Goal: Task Accomplishment & Management: Use online tool/utility

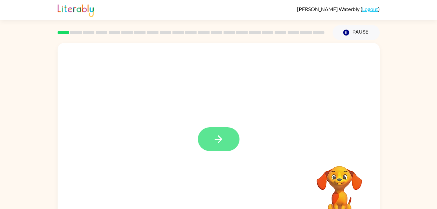
click at [213, 130] on button "button" at bounding box center [219, 139] width 42 height 24
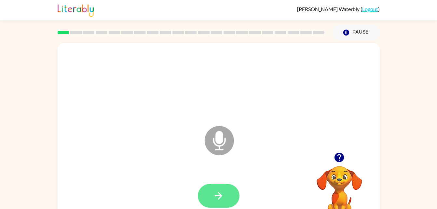
click at [221, 190] on icon "button" at bounding box center [218, 195] width 11 height 11
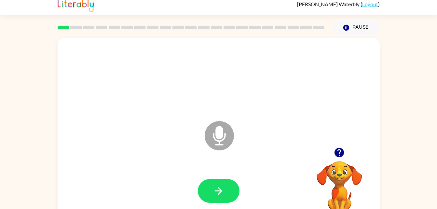
scroll to position [7, 0]
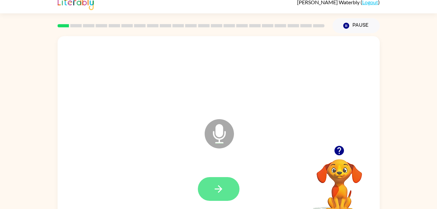
click at [216, 188] on icon "button" at bounding box center [218, 188] width 11 height 11
click at [219, 179] on button "button" at bounding box center [219, 189] width 42 height 24
click at [225, 187] on button "button" at bounding box center [219, 189] width 42 height 24
click at [220, 189] on icon "button" at bounding box center [218, 188] width 7 height 7
click at [212, 200] on button "button" at bounding box center [219, 189] width 42 height 24
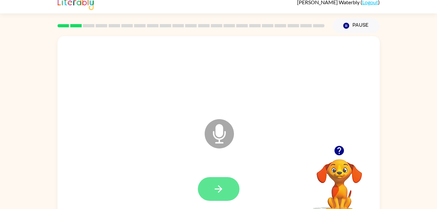
click at [215, 197] on button "button" at bounding box center [219, 189] width 42 height 24
click at [229, 186] on button "button" at bounding box center [219, 189] width 42 height 24
click at [228, 192] on button "button" at bounding box center [219, 189] width 42 height 24
click at [218, 188] on icon "button" at bounding box center [218, 188] width 11 height 11
click at [216, 192] on icon "button" at bounding box center [218, 188] width 11 height 11
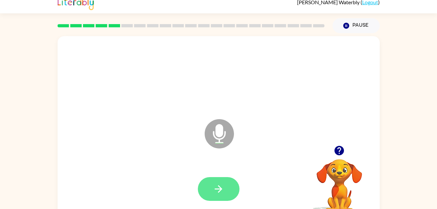
click at [226, 186] on button "button" at bounding box center [219, 189] width 42 height 24
click at [219, 191] on icon "button" at bounding box center [218, 188] width 11 height 11
click at [225, 192] on button "button" at bounding box center [219, 189] width 42 height 24
click at [222, 187] on icon "button" at bounding box center [218, 188] width 11 height 11
click at [223, 186] on icon "button" at bounding box center [218, 188] width 11 height 11
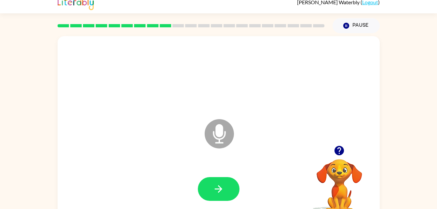
click at [198, 187] on div at bounding box center [219, 189] width 42 height 24
click at [217, 177] on button "button" at bounding box center [219, 189] width 42 height 24
click at [223, 185] on icon "button" at bounding box center [218, 188] width 11 height 11
click at [229, 193] on button "button" at bounding box center [219, 189] width 42 height 24
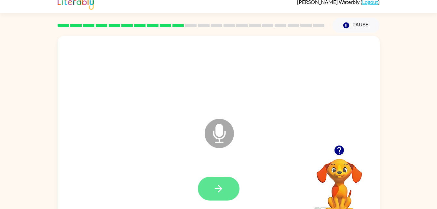
click at [232, 191] on button "button" at bounding box center [219, 189] width 42 height 24
click at [207, 184] on button "button" at bounding box center [219, 189] width 42 height 24
click at [237, 182] on button "button" at bounding box center [219, 189] width 42 height 24
click at [225, 195] on button "button" at bounding box center [219, 189] width 42 height 24
click at [225, 188] on button "button" at bounding box center [219, 189] width 42 height 24
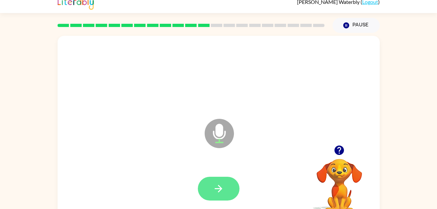
click at [223, 184] on icon "button" at bounding box center [218, 188] width 11 height 11
click at [219, 190] on icon "button" at bounding box center [218, 188] width 11 height 11
click at [218, 193] on icon "button" at bounding box center [218, 188] width 11 height 11
click at [219, 192] on icon "button" at bounding box center [218, 188] width 11 height 11
click at [219, 191] on icon "button" at bounding box center [218, 188] width 7 height 7
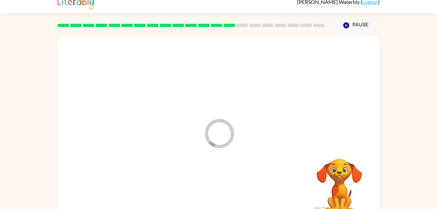
click at [339, 192] on video "Your browser must support playing .mp4 files to use Literably. Please try using…" at bounding box center [339, 181] width 65 height 65
click at [346, 26] on icon "Pause" at bounding box center [346, 25] width 7 height 7
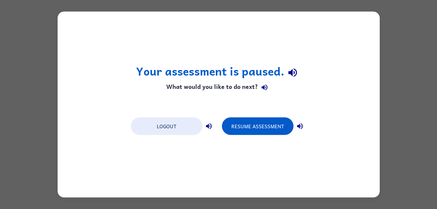
scroll to position [0, 0]
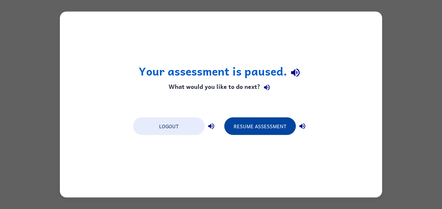
click at [267, 129] on button "Resume Assessment" at bounding box center [260, 127] width 72 height 18
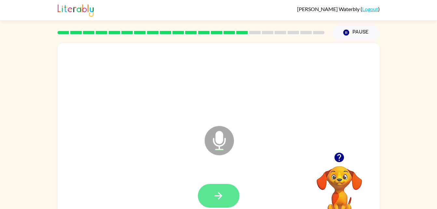
click at [213, 193] on button "button" at bounding box center [219, 196] width 42 height 24
click at [220, 190] on icon "button" at bounding box center [218, 195] width 11 height 11
click at [234, 196] on button "button" at bounding box center [219, 196] width 42 height 24
click at [219, 193] on icon "button" at bounding box center [218, 195] width 11 height 11
click at [223, 188] on button "button" at bounding box center [219, 196] width 42 height 24
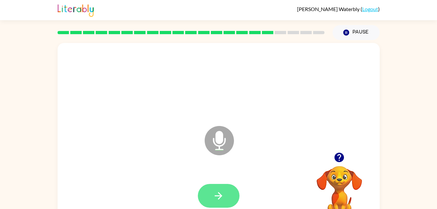
click at [215, 186] on button "button" at bounding box center [219, 196] width 42 height 24
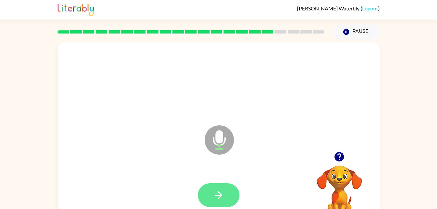
click at [217, 205] on button "button" at bounding box center [219, 195] width 42 height 24
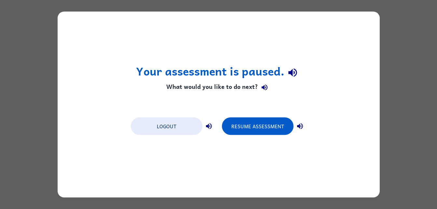
scroll to position [0, 0]
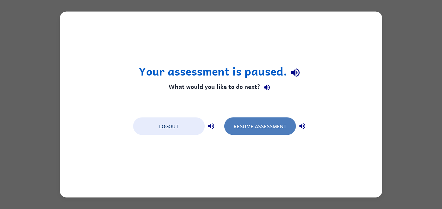
click at [254, 129] on button "Resume Assessment" at bounding box center [260, 127] width 72 height 18
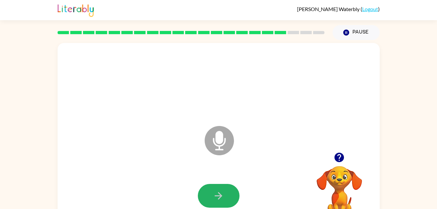
click at [221, 193] on icon "button" at bounding box center [218, 195] width 11 height 11
click at [215, 198] on icon "button" at bounding box center [218, 195] width 11 height 11
click at [226, 207] on button "button" at bounding box center [219, 196] width 42 height 24
click at [205, 194] on button "button" at bounding box center [219, 196] width 42 height 24
click at [214, 207] on button "button" at bounding box center [219, 196] width 42 height 24
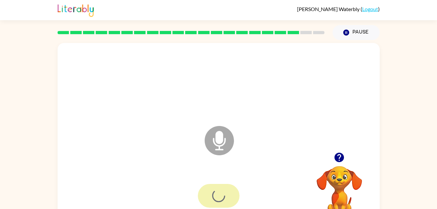
click at [214, 207] on div at bounding box center [219, 196] width 42 height 24
click at [218, 198] on icon "button" at bounding box center [218, 195] width 11 height 11
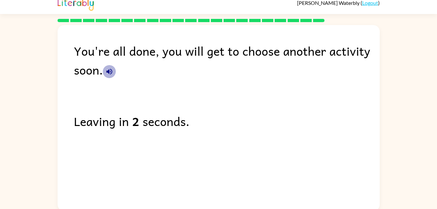
click at [107, 69] on icon "button" at bounding box center [110, 72] width 8 height 8
